Goal: Task Accomplishment & Management: Manage account settings

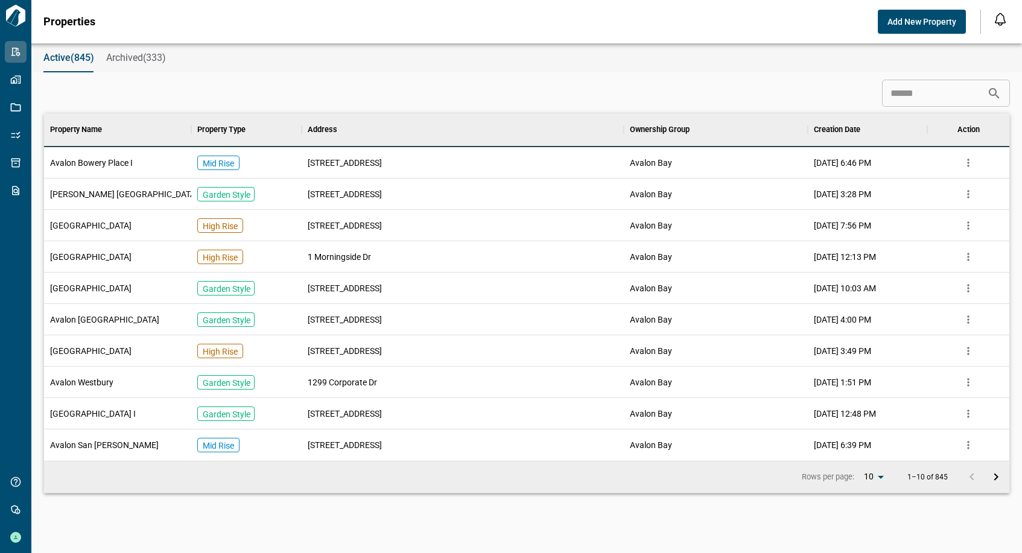
scroll to position [338, 960]
click at [595, 63] on div "Active(845) Archived(333)" at bounding box center [526, 57] width 990 height 29
click at [929, 92] on input at bounding box center [934, 93] width 105 height 24
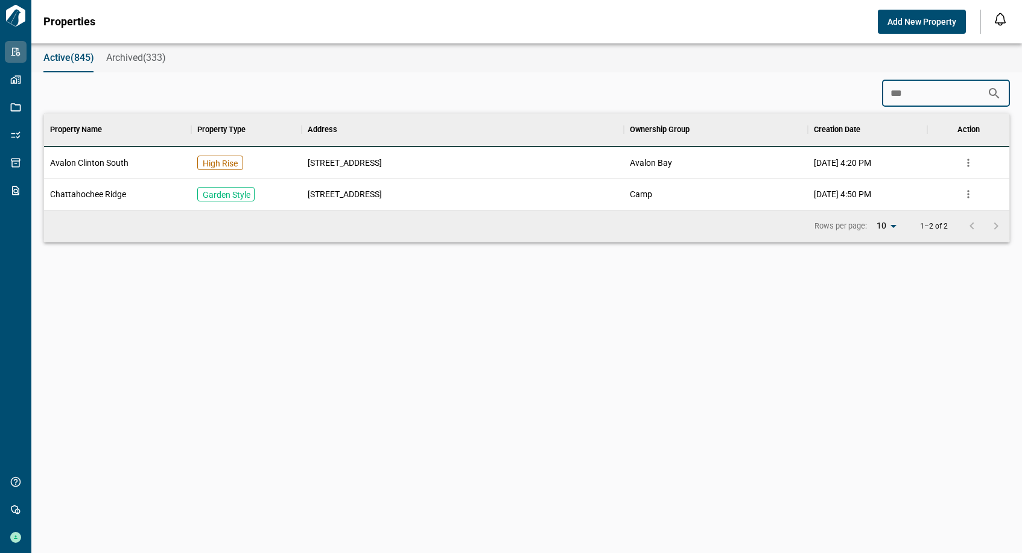
scroll to position [87, 960]
type input "***"
click at [88, 163] on span "Avalon Clinton South" at bounding box center [89, 163] width 78 height 12
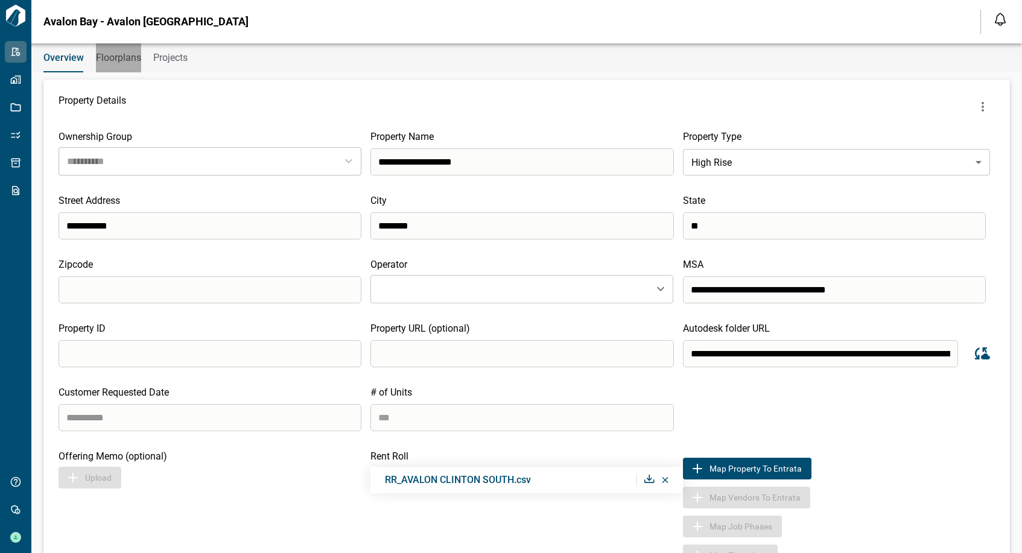
click at [96, 60] on span "Floorplans" at bounding box center [118, 58] width 45 height 12
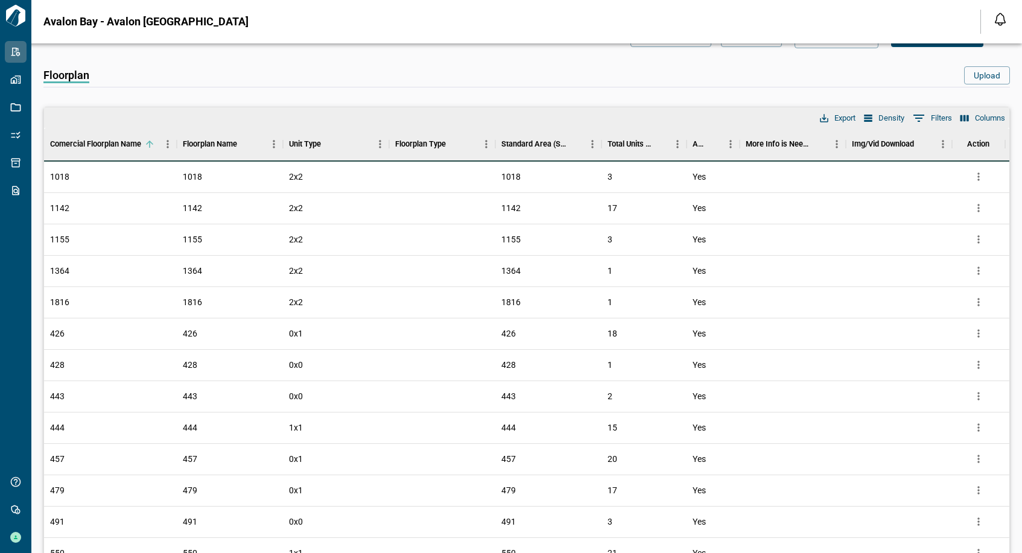
scroll to position [60, 0]
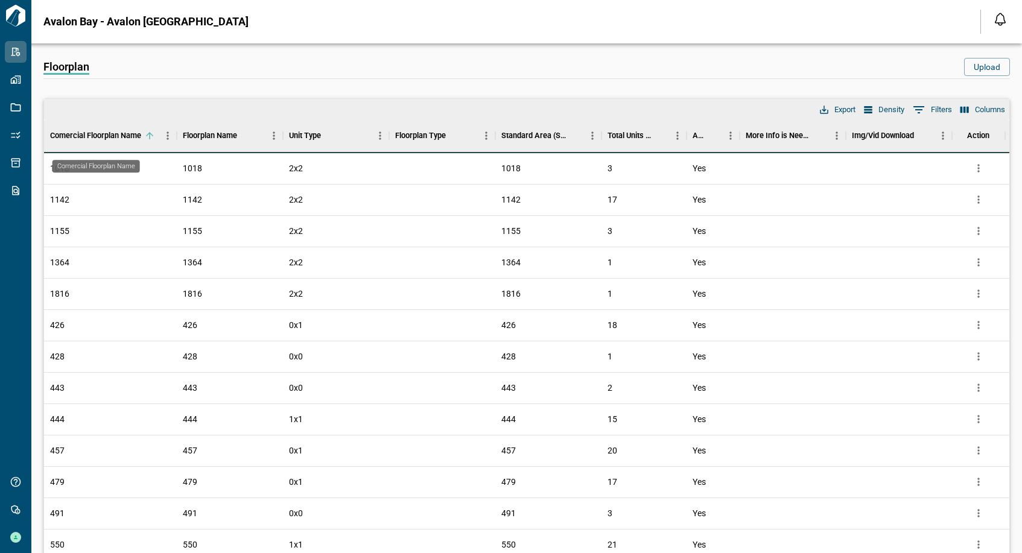
click at [86, 133] on div "Comercial Floorplan Name" at bounding box center [95, 136] width 91 height 34
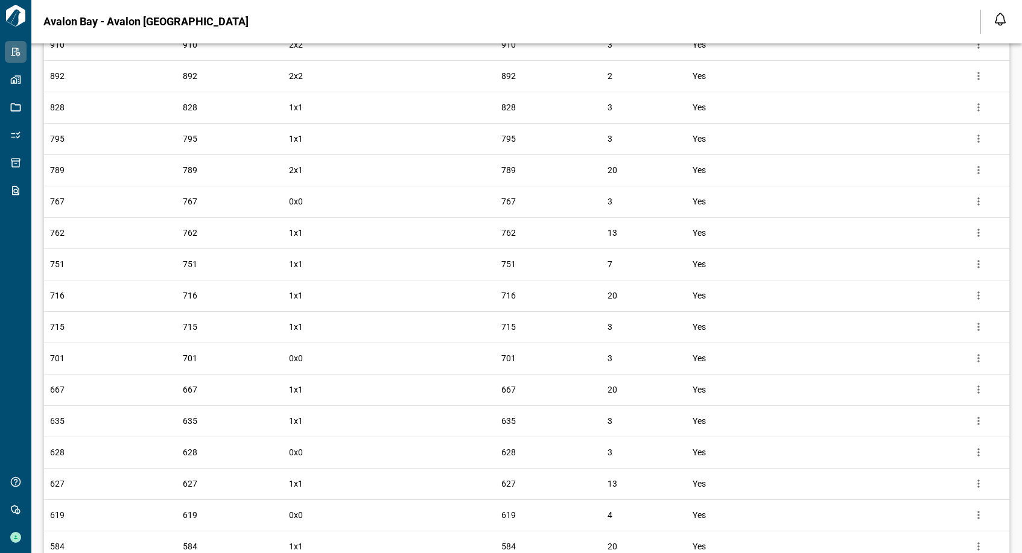
scroll to position [302, 0]
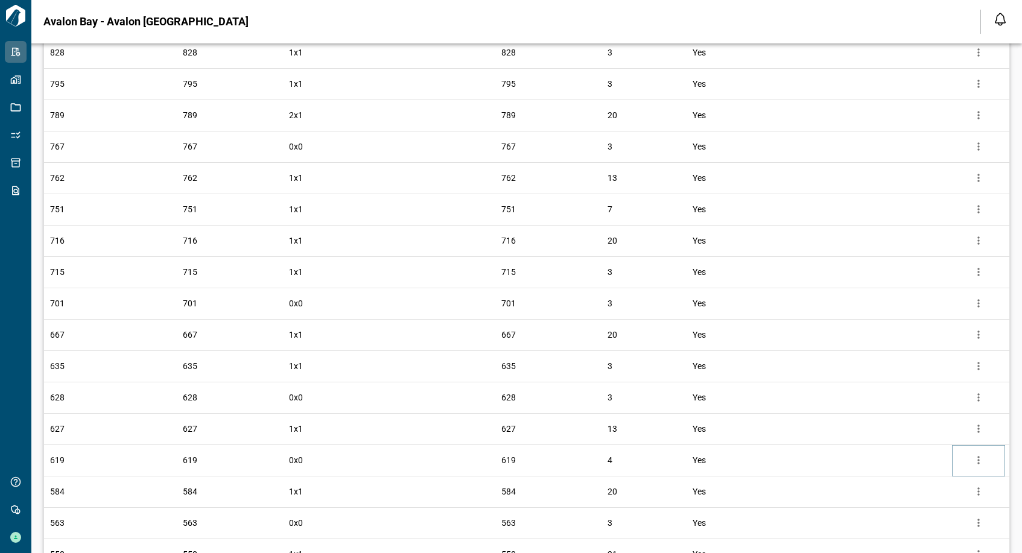
click at [982, 458] on icon "more" at bounding box center [978, 460] width 12 height 12
click at [913, 502] on li "Edit" at bounding box center [927, 506] width 119 height 22
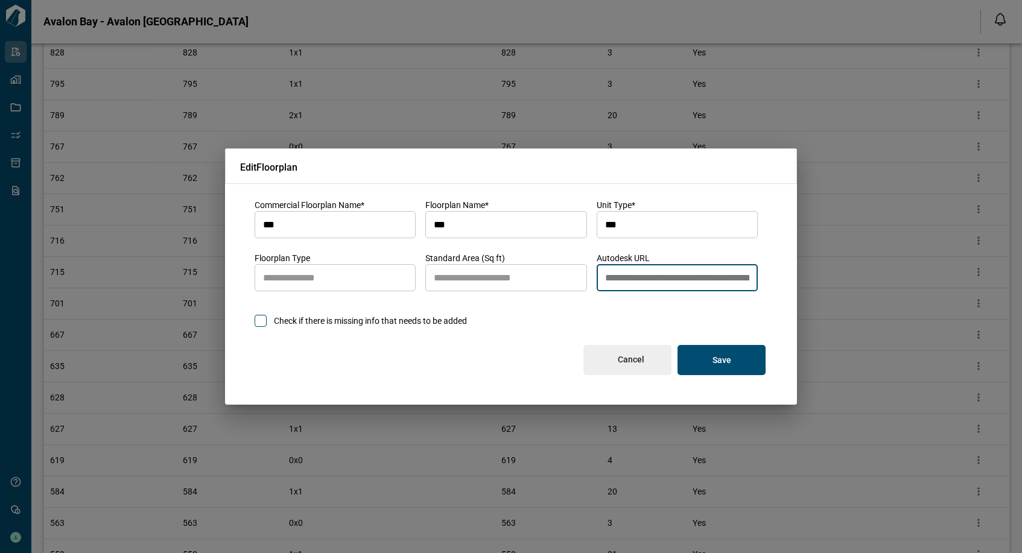
click at [724, 282] on input "**********" at bounding box center [676, 278] width 161 height 34
click at [706, 361] on button "Save" at bounding box center [721, 360] width 88 height 30
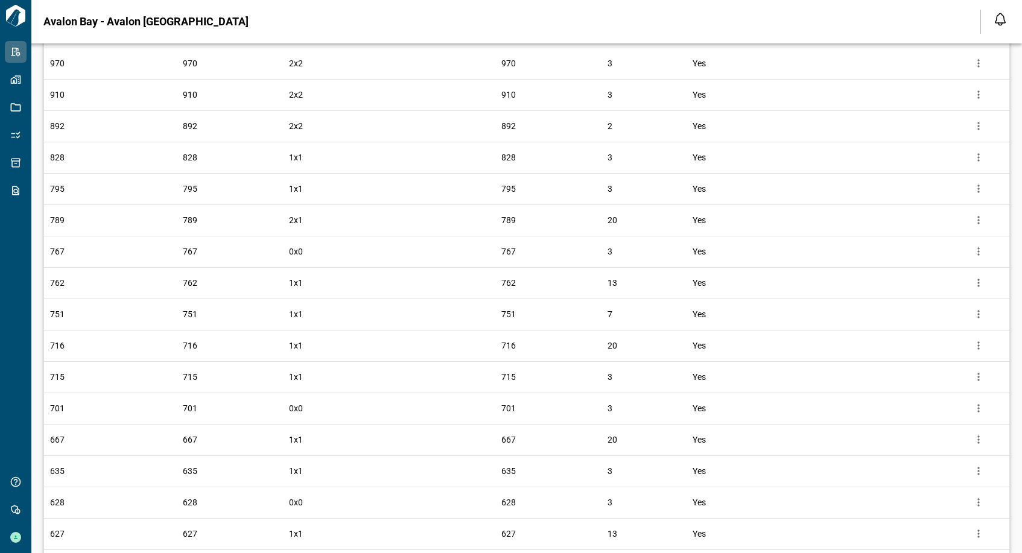
scroll to position [0, 0]
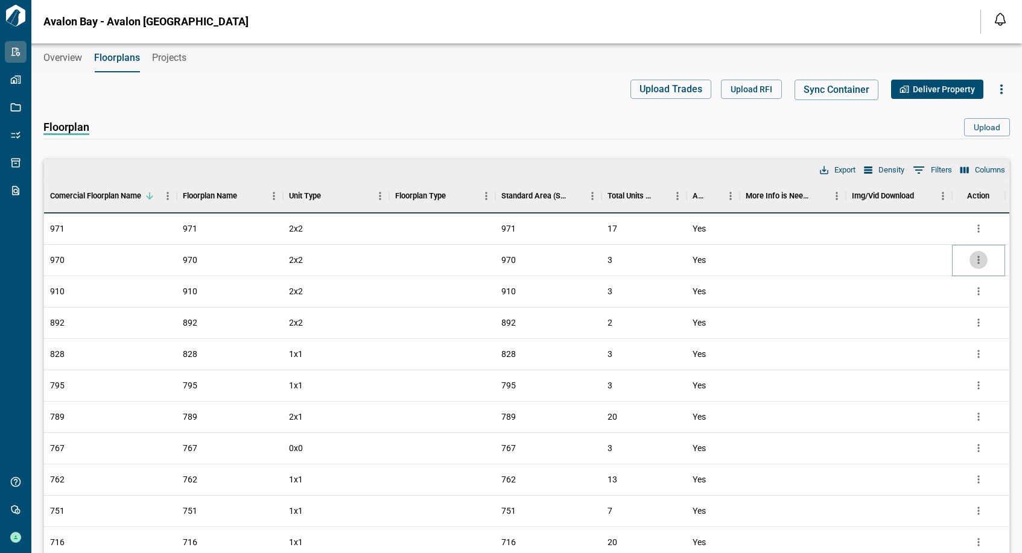
click at [978, 254] on icon "more" at bounding box center [978, 260] width 12 height 12
click at [952, 305] on li "Edit" at bounding box center [927, 306] width 119 height 22
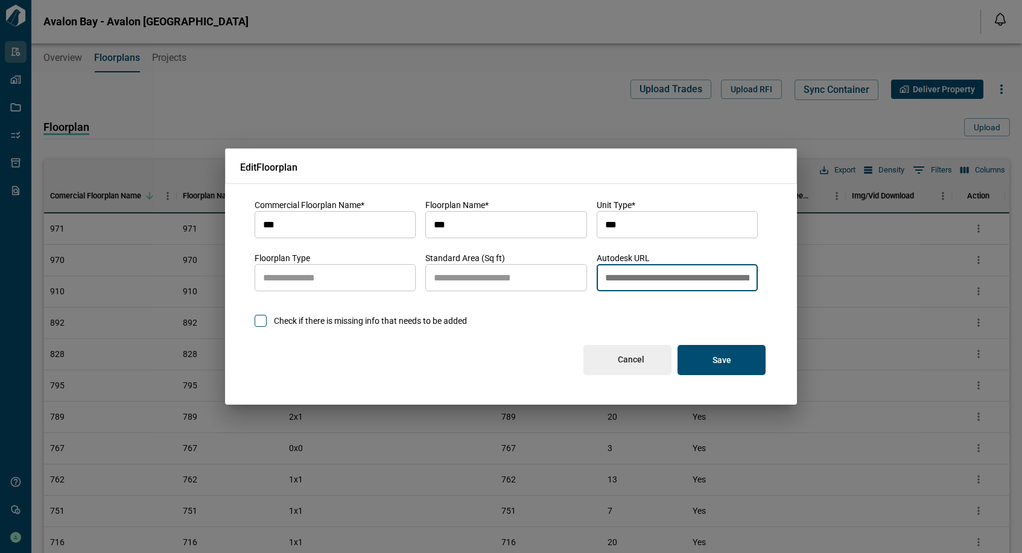
click at [617, 283] on input "**********" at bounding box center [676, 278] width 161 height 34
click at [650, 364] on button "Cancel" at bounding box center [627, 360] width 88 height 30
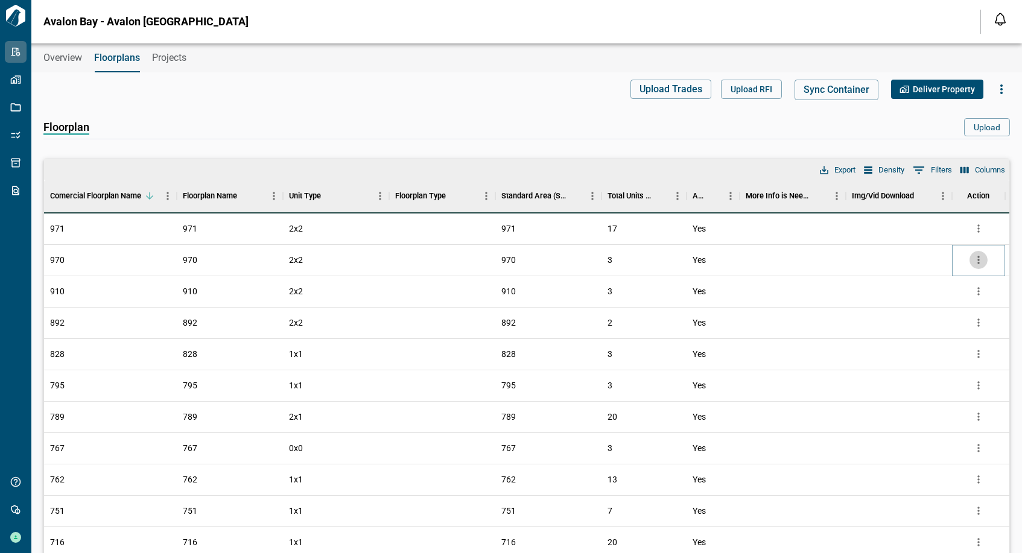
click at [979, 254] on icon "more" at bounding box center [978, 260] width 12 height 12
click at [901, 332] on li "Delete" at bounding box center [927, 328] width 119 height 22
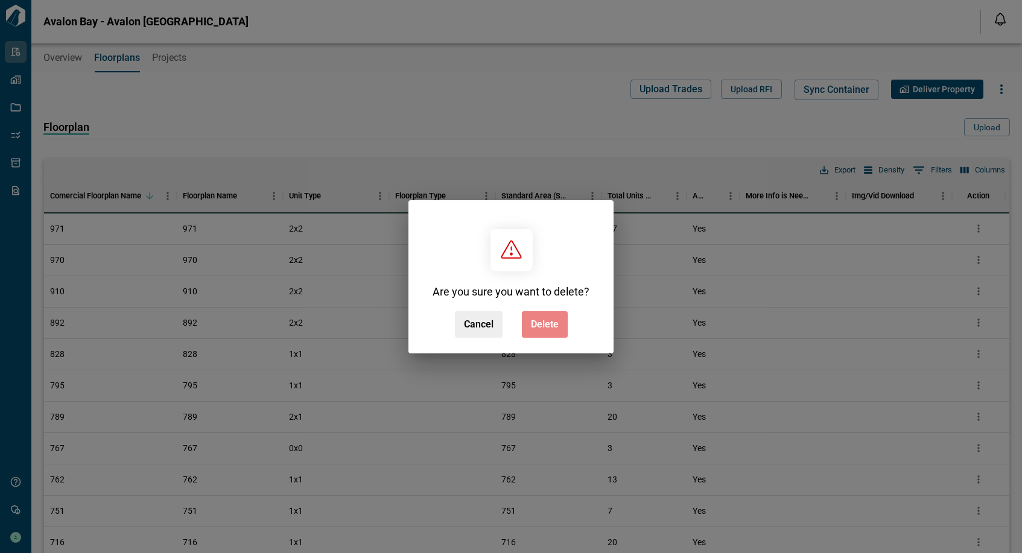
click at [531, 324] on span "Delete" at bounding box center [545, 324] width 28 height 12
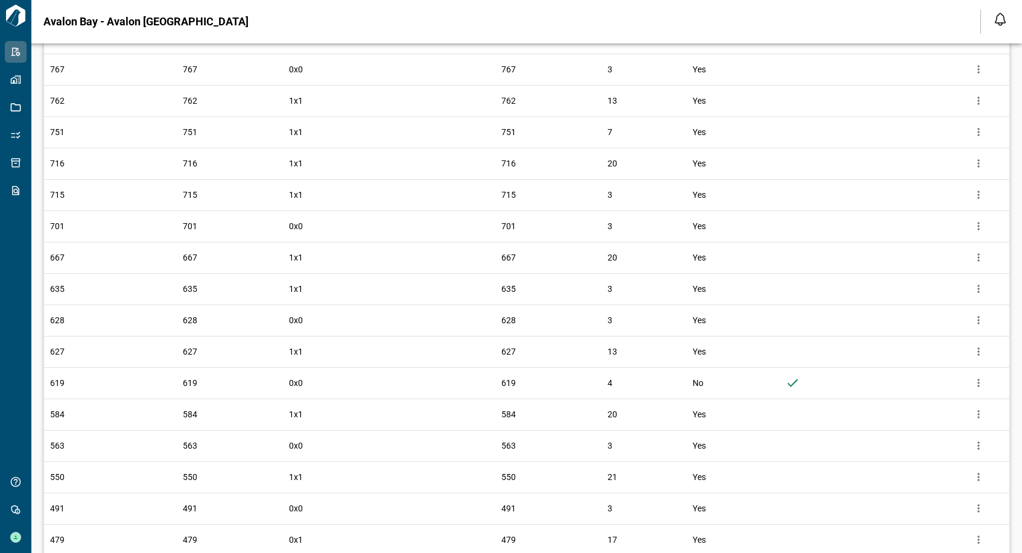
scroll to position [543, 0]
